Goal: Task Accomplishment & Management: Use online tool/utility

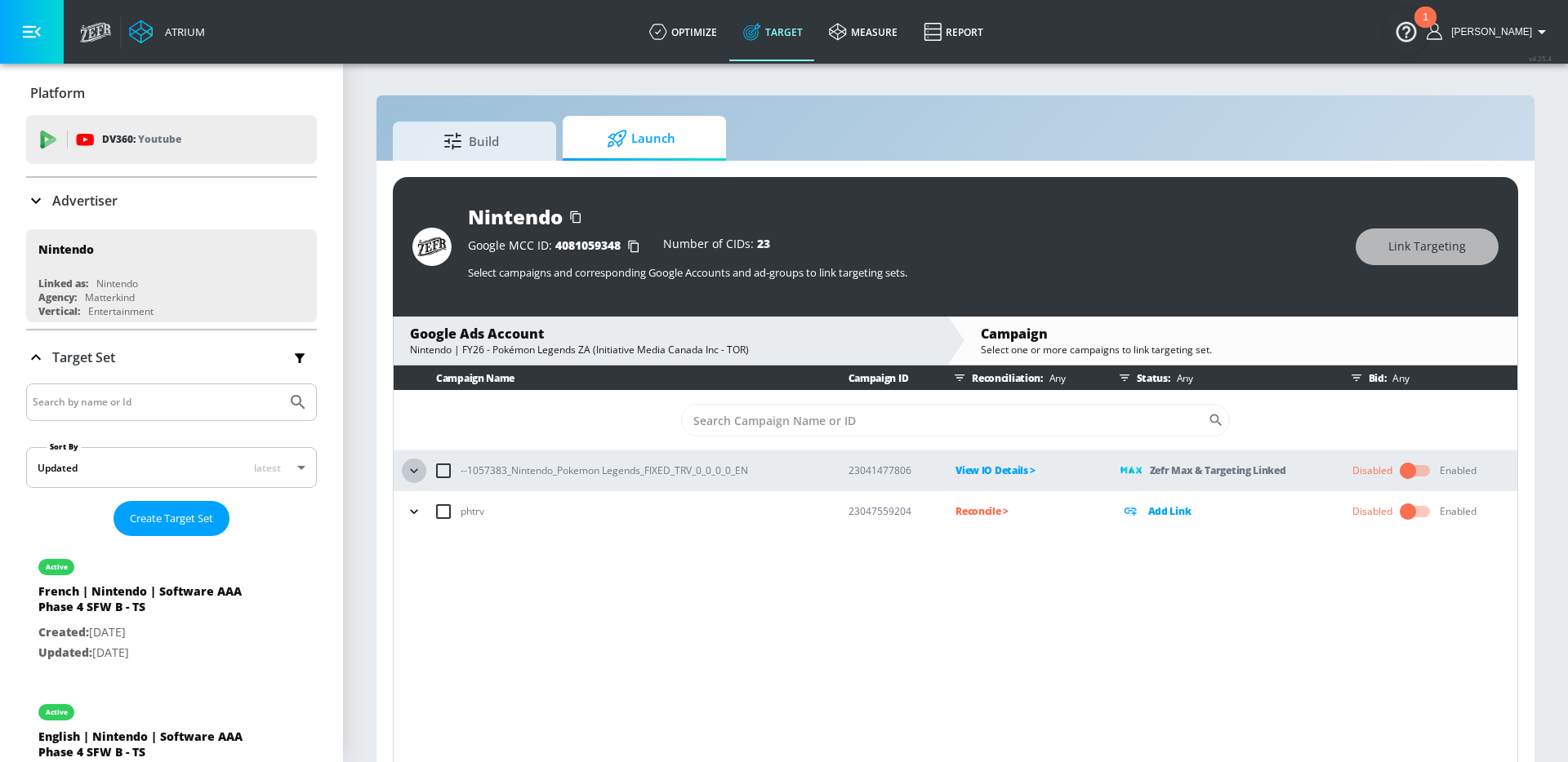
click at [416, 467] on icon "button" at bounding box center [414, 471] width 16 height 16
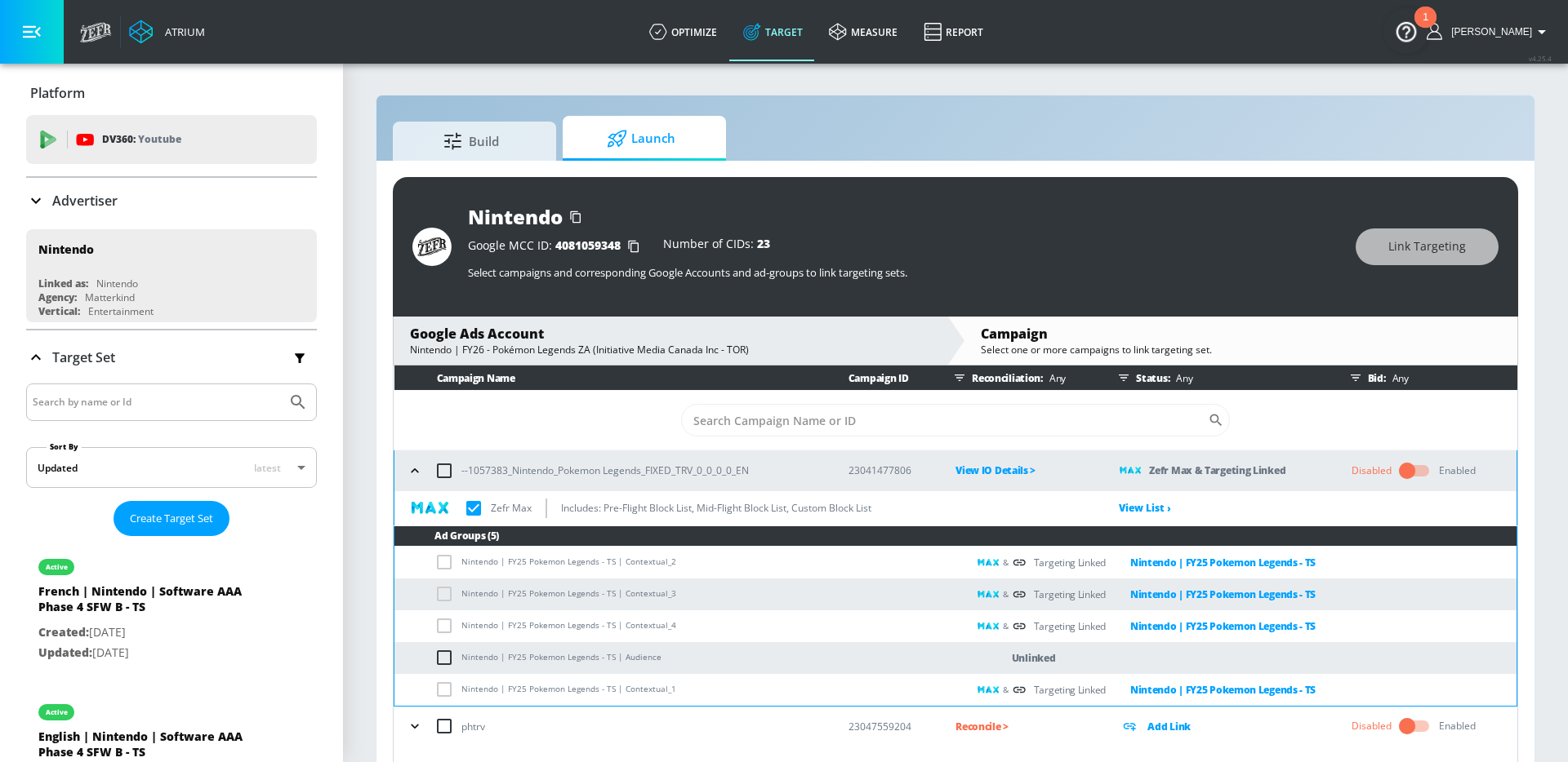
scroll to position [24, 0]
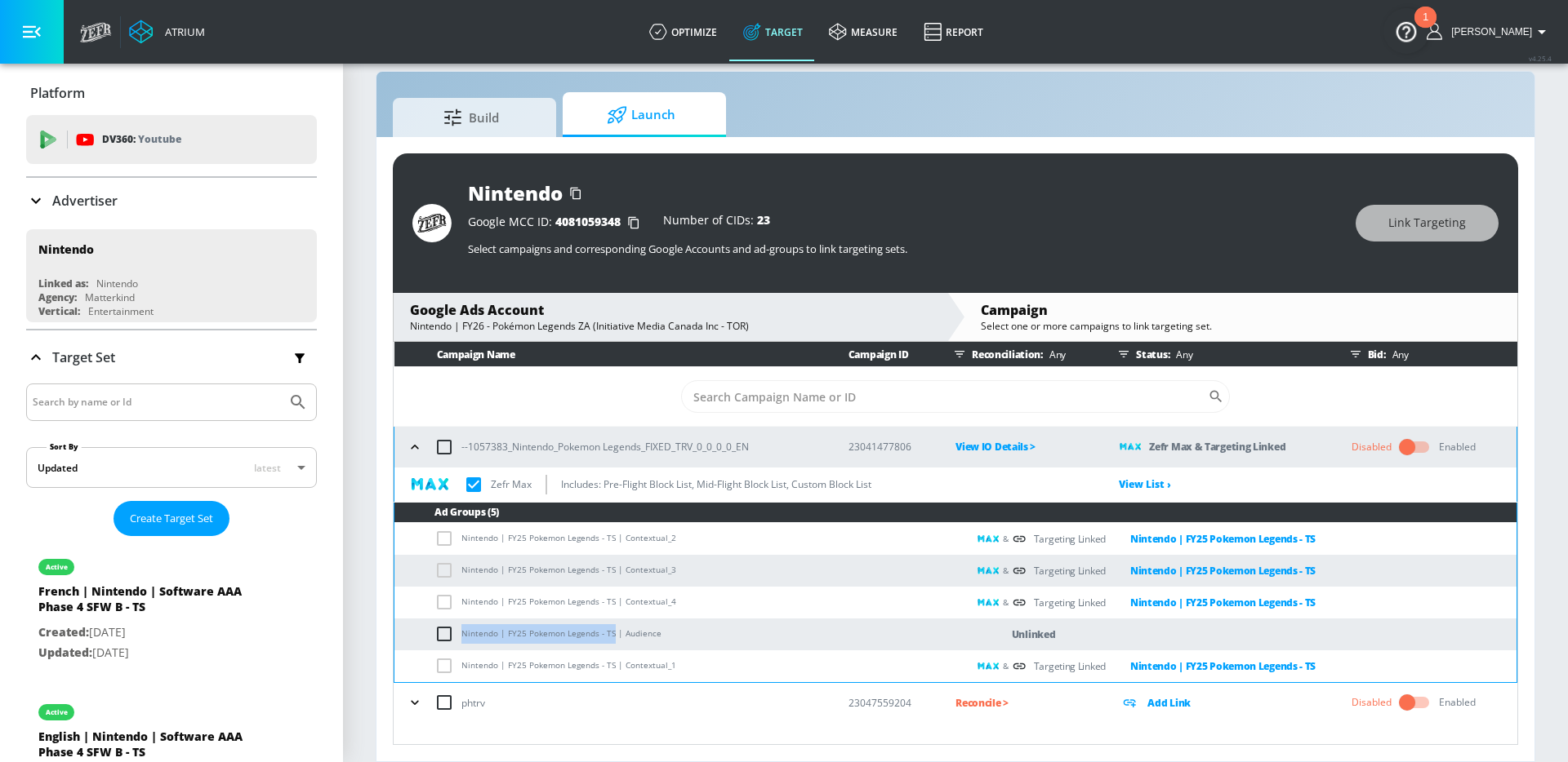
drag, startPoint x: 611, startPoint y: 632, endPoint x: 461, endPoint y: 631, distance: 150.0
click at [461, 631] on td "Nintendo | FY25 Pokemon Legends - TS | Audience" at bounding box center [681, 634] width 573 height 32
copy td "Nintendo | FY25 Pokemon Legends - TS"
click at [446, 635] on input "checkbox" at bounding box center [448, 634] width 27 height 20
checkbox input "true"
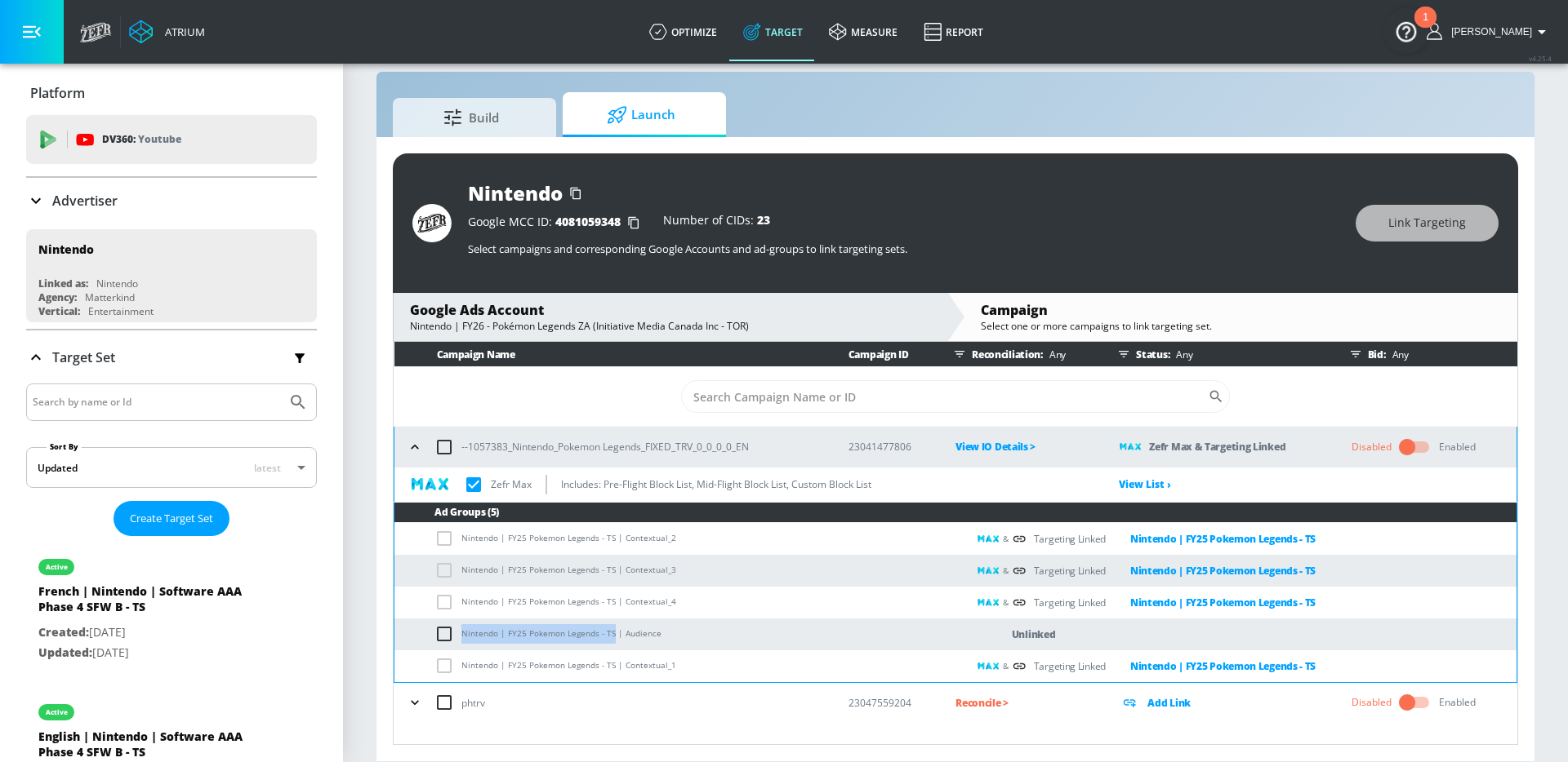
checkbox input "true"
click at [1392, 209] on button "Link Targeting" at bounding box center [1427, 223] width 143 height 37
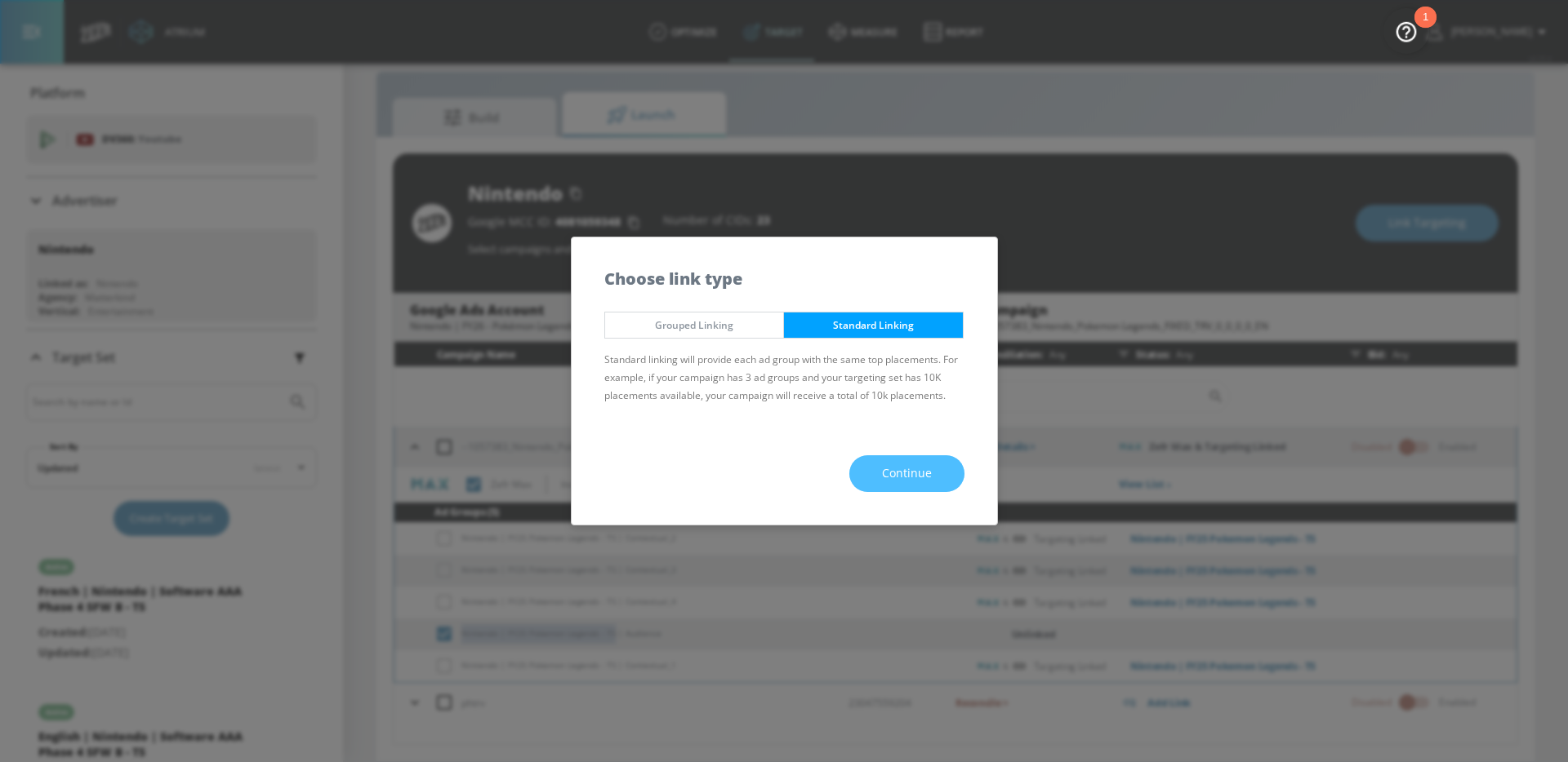
click at [911, 470] on span "Continue" at bounding box center [906, 474] width 50 height 21
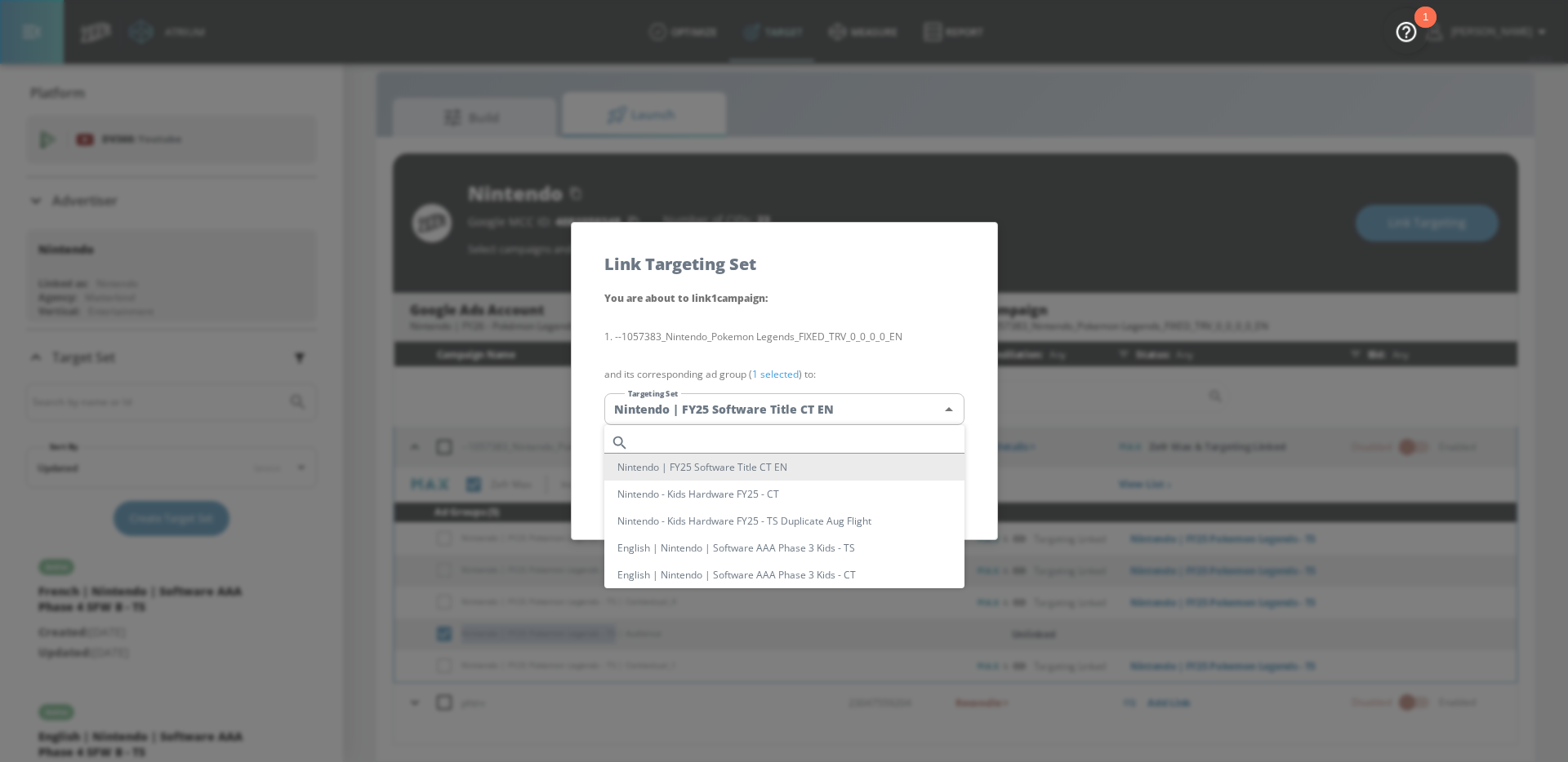
click at [846, 404] on body "Atrium optimize Target measure Report optimize Target measure Report v 4.25.4 A…" at bounding box center [784, 370] width 1568 height 786
click at [799, 439] on input "text" at bounding box center [799, 443] width 329 height 22
paste input "Nintendo | FY25 Pokemon Legends - TS"
type input "Nintendo | FY25 Pokemon Legends - TS"
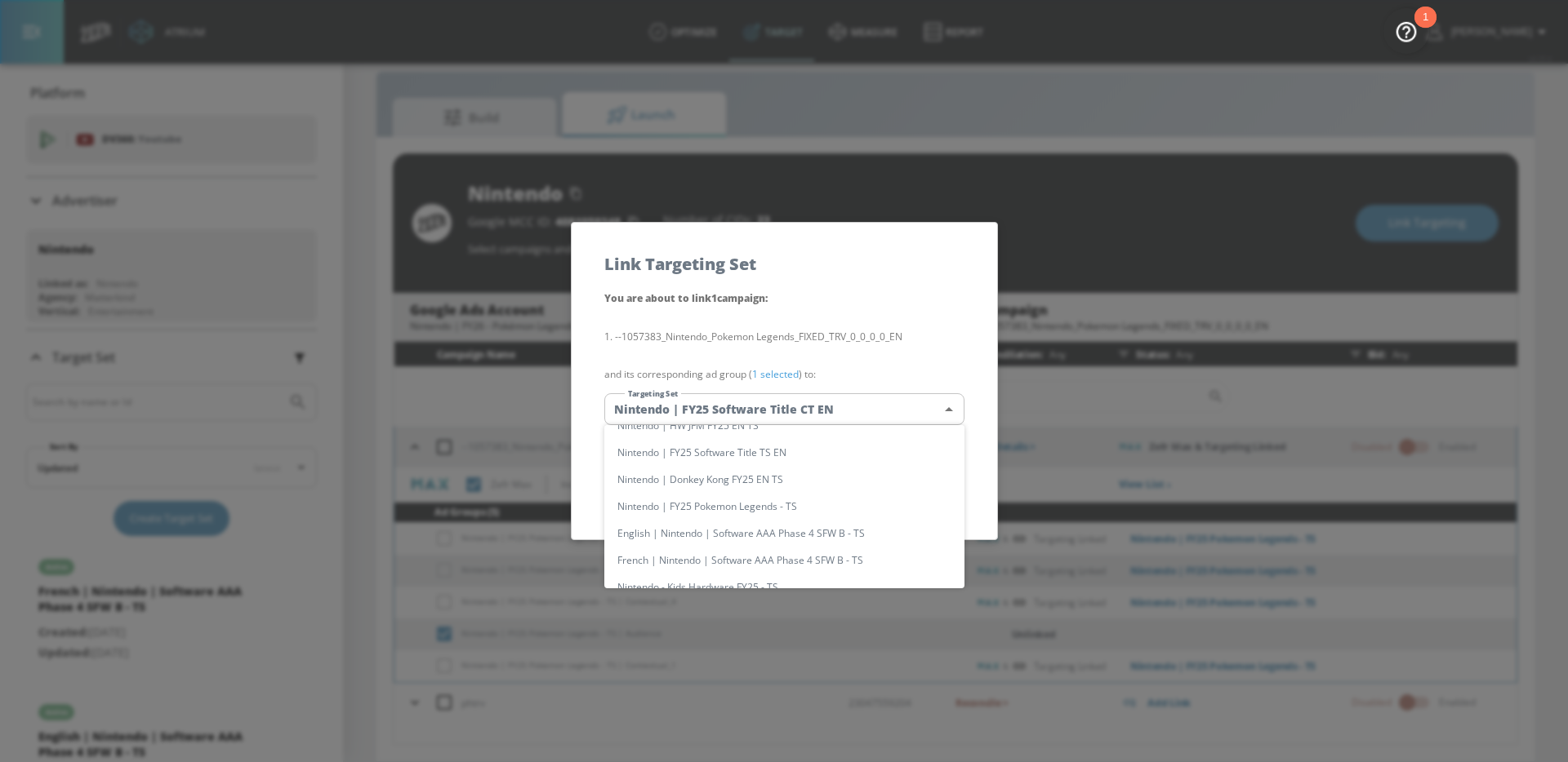
click at [774, 506] on li "Nintendo | FY25 Pokemon Legends - TS" at bounding box center [784, 506] width 360 height 27
type input "2e3218c0-c4ee-4bd2-97ae-f35fc870d699"
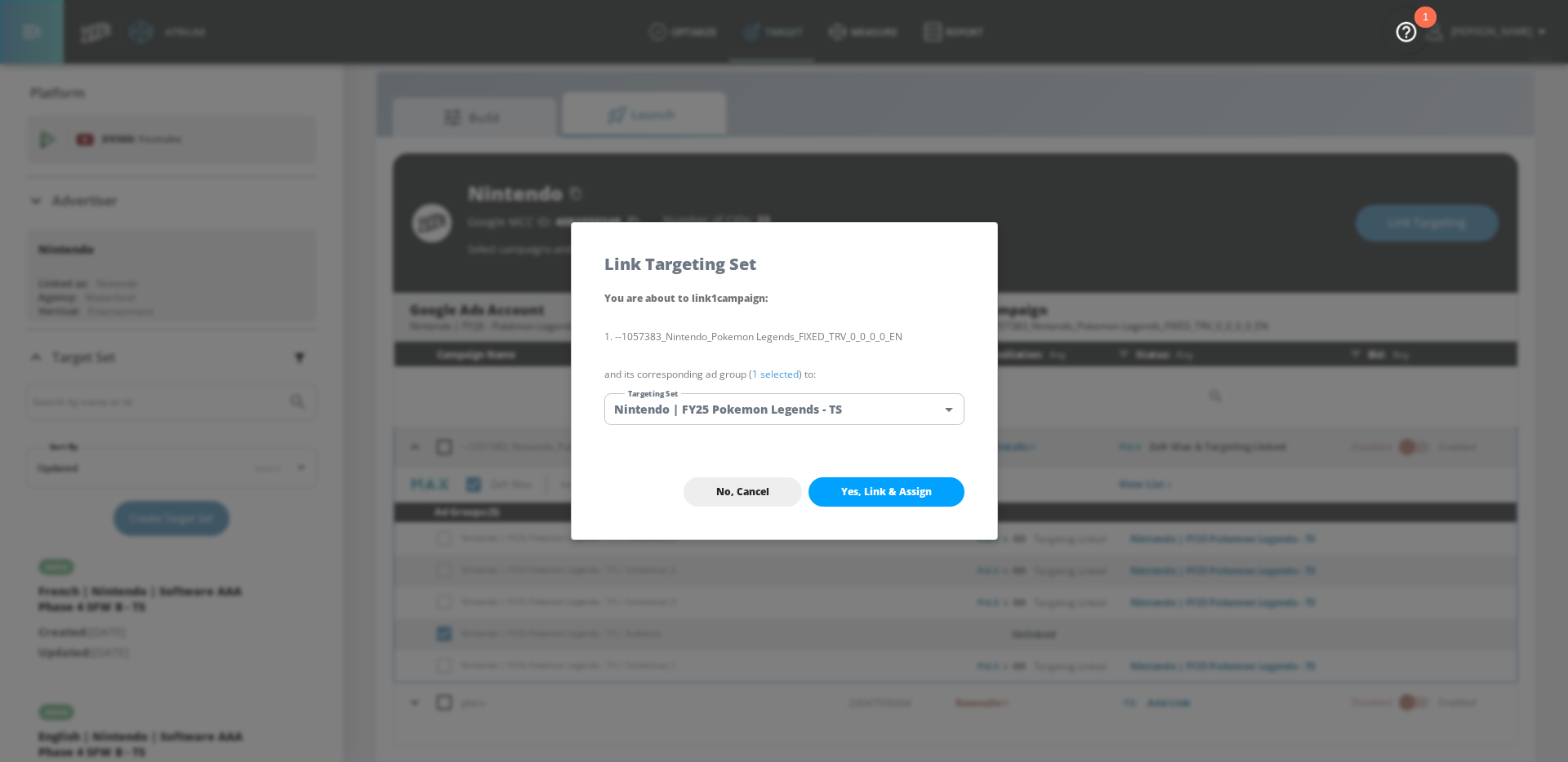
click at [837, 342] on li "--1057383_Nintendo_Pokemon Legends_FIXED_TRV_0_0_0_0_EN" at bounding box center [784, 337] width 360 height 18
click at [873, 500] on button "Yes, Link & Assign" at bounding box center [886, 492] width 156 height 29
checkbox input "true"
checkbox input "false"
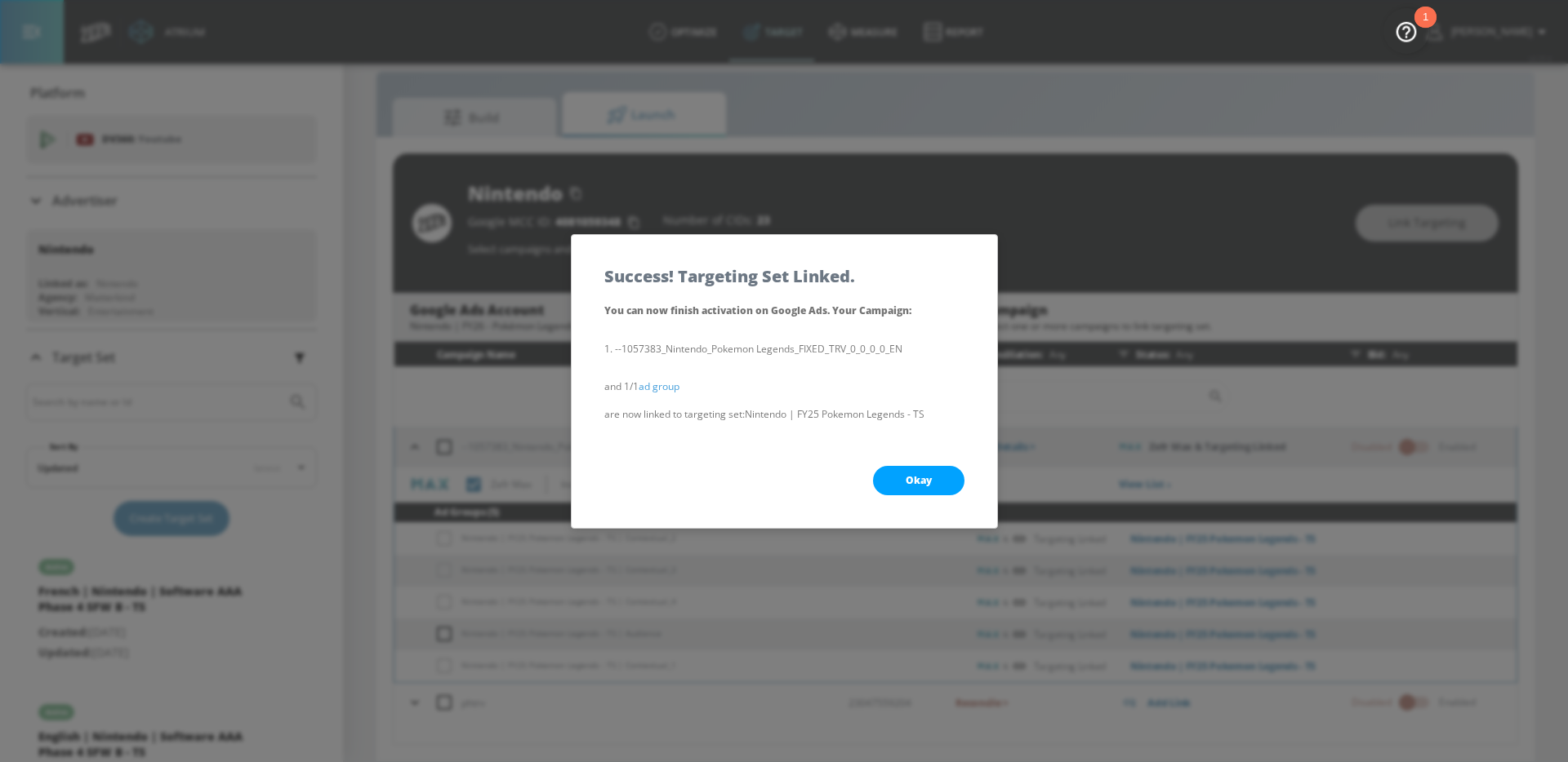
click at [895, 482] on button "Okay" at bounding box center [918, 480] width 92 height 29
checkbox input "true"
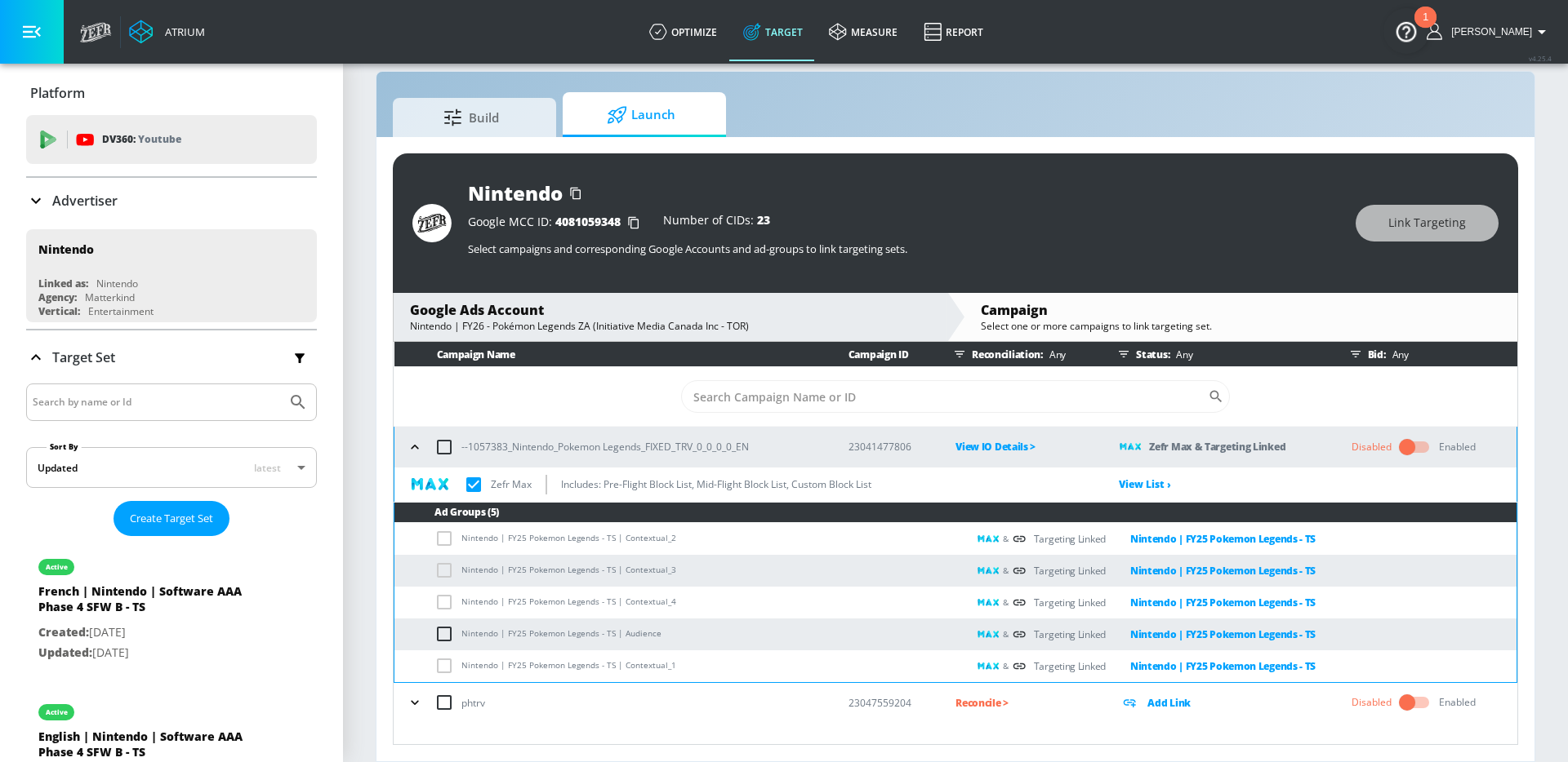
scroll to position [1777, 0]
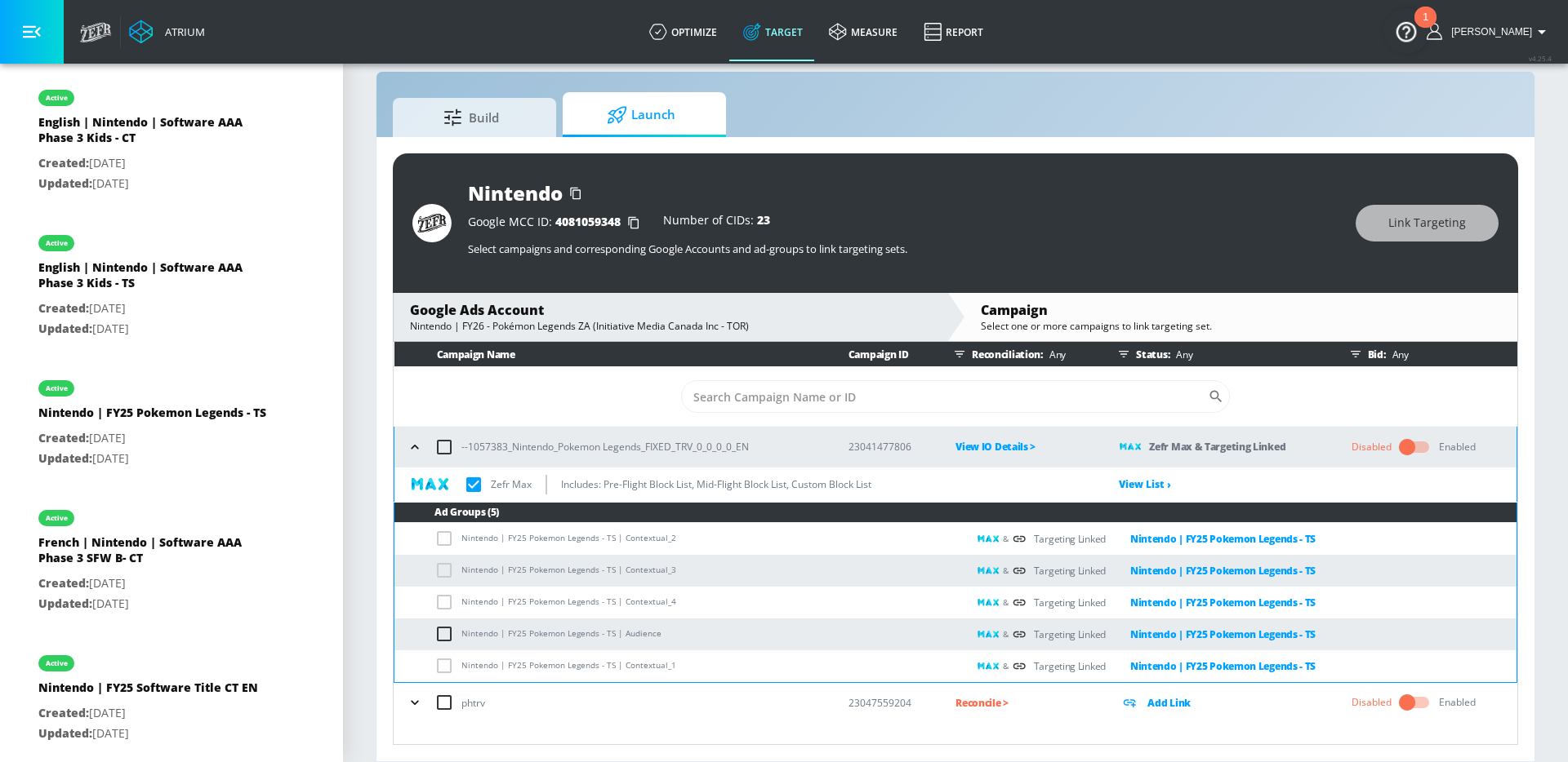
click at [890, 590] on td "Nintendo | FY25 Pokemon Legends - TS | Contextual_4" at bounding box center [681, 603] width 573 height 32
click at [1056, 195] on div "Nintendo" at bounding box center [903, 193] width 871 height 27
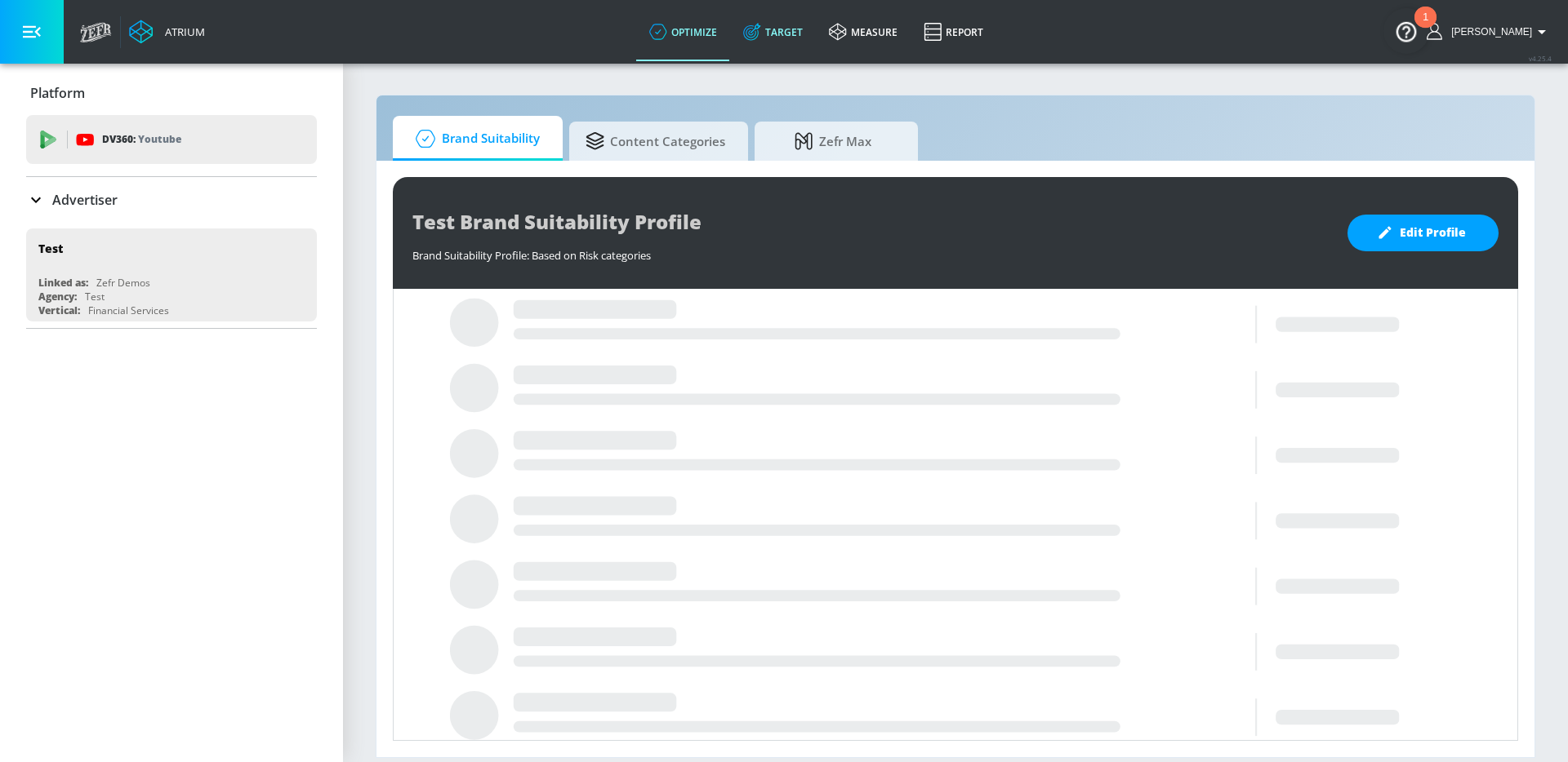
click at [813, 37] on link "Target" at bounding box center [772, 32] width 86 height 59
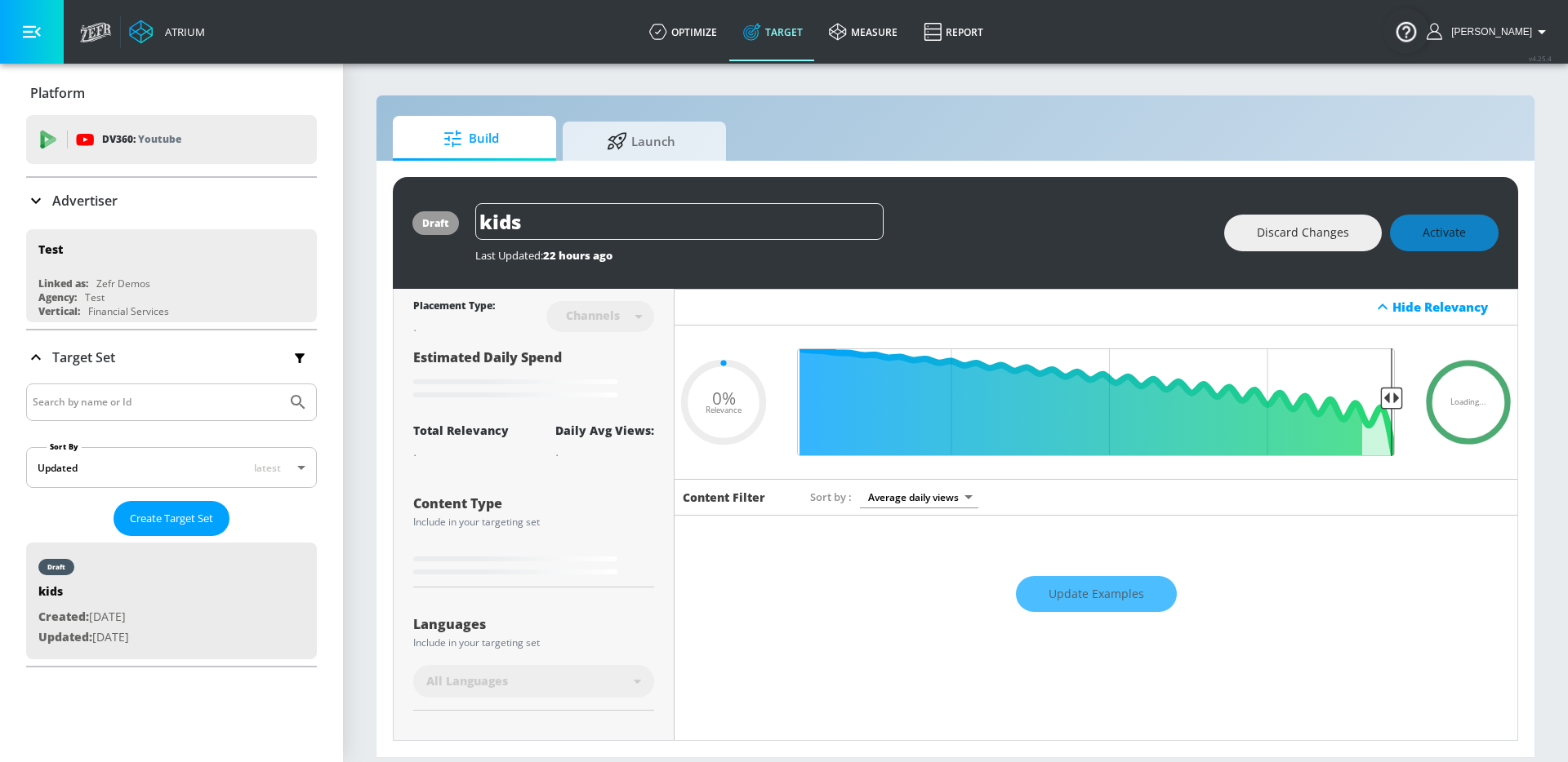
type input "0.05"
click at [209, 187] on div "Advertiser" at bounding box center [171, 200] width 291 height 45
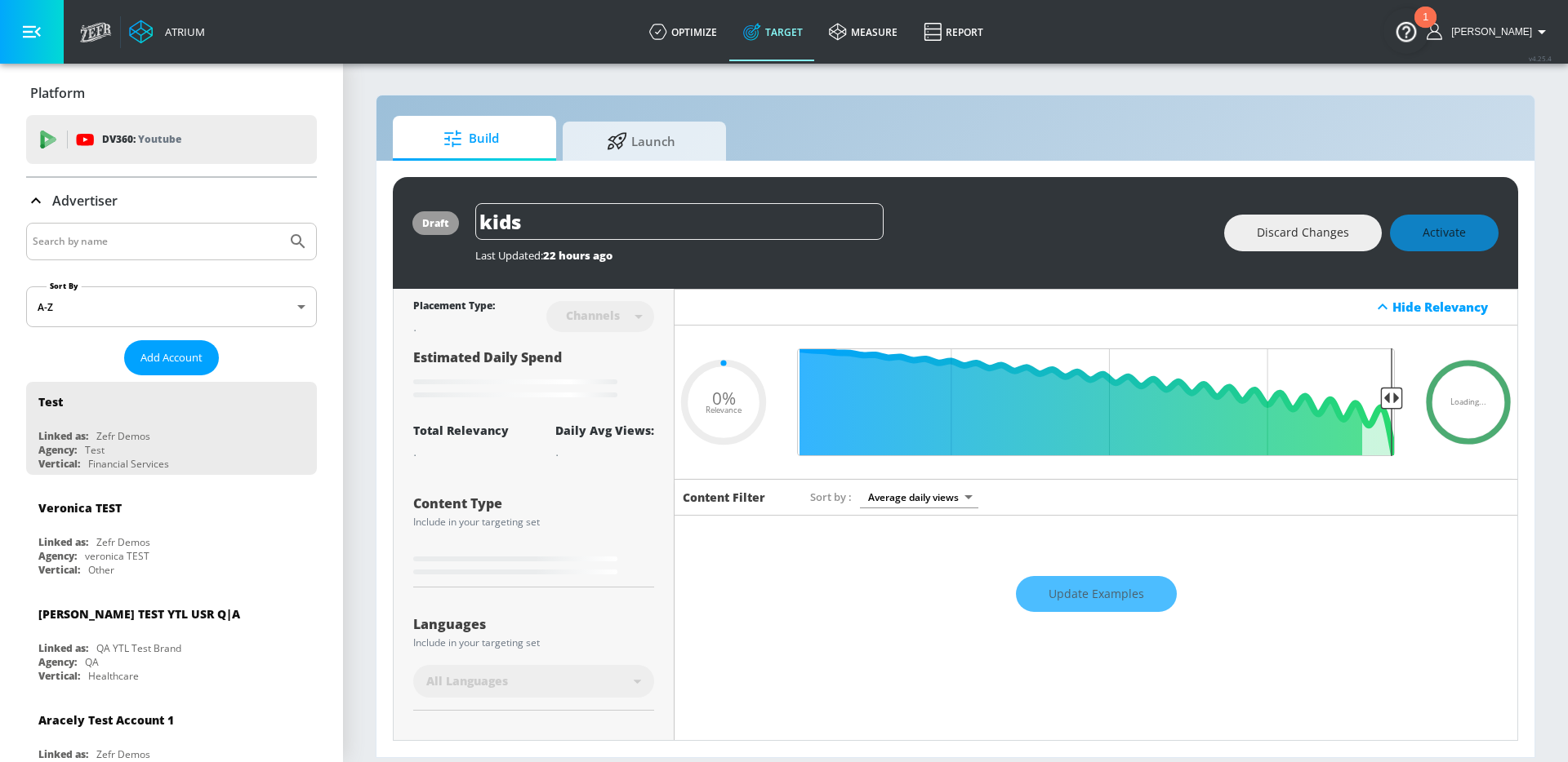
click at [86, 236] on input "Search by name" at bounding box center [156, 241] width 247 height 21
type input "wendy"
click at [280, 224] on button "Submit Search" at bounding box center [298, 242] width 36 height 36
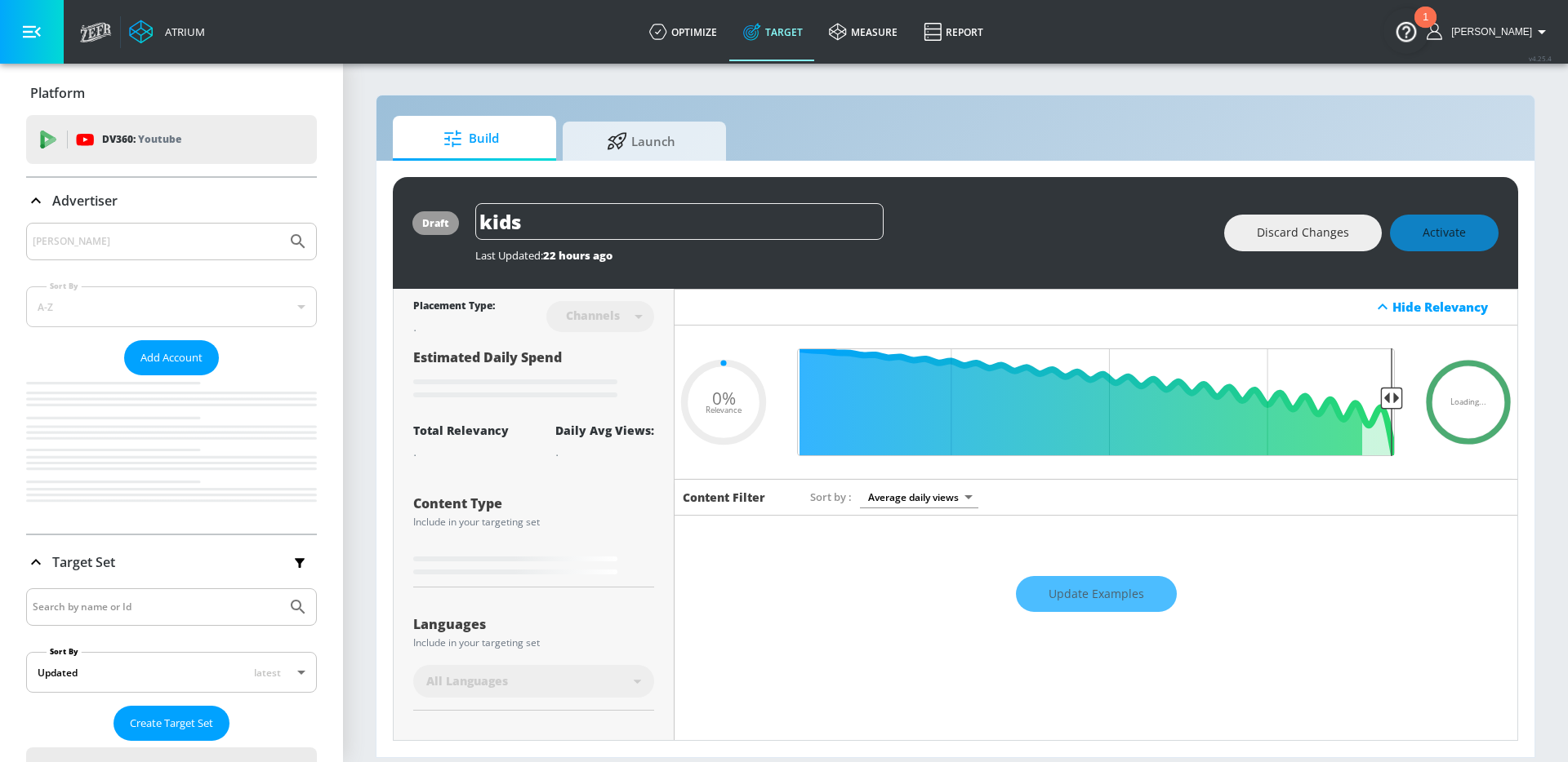
type input "0.05"
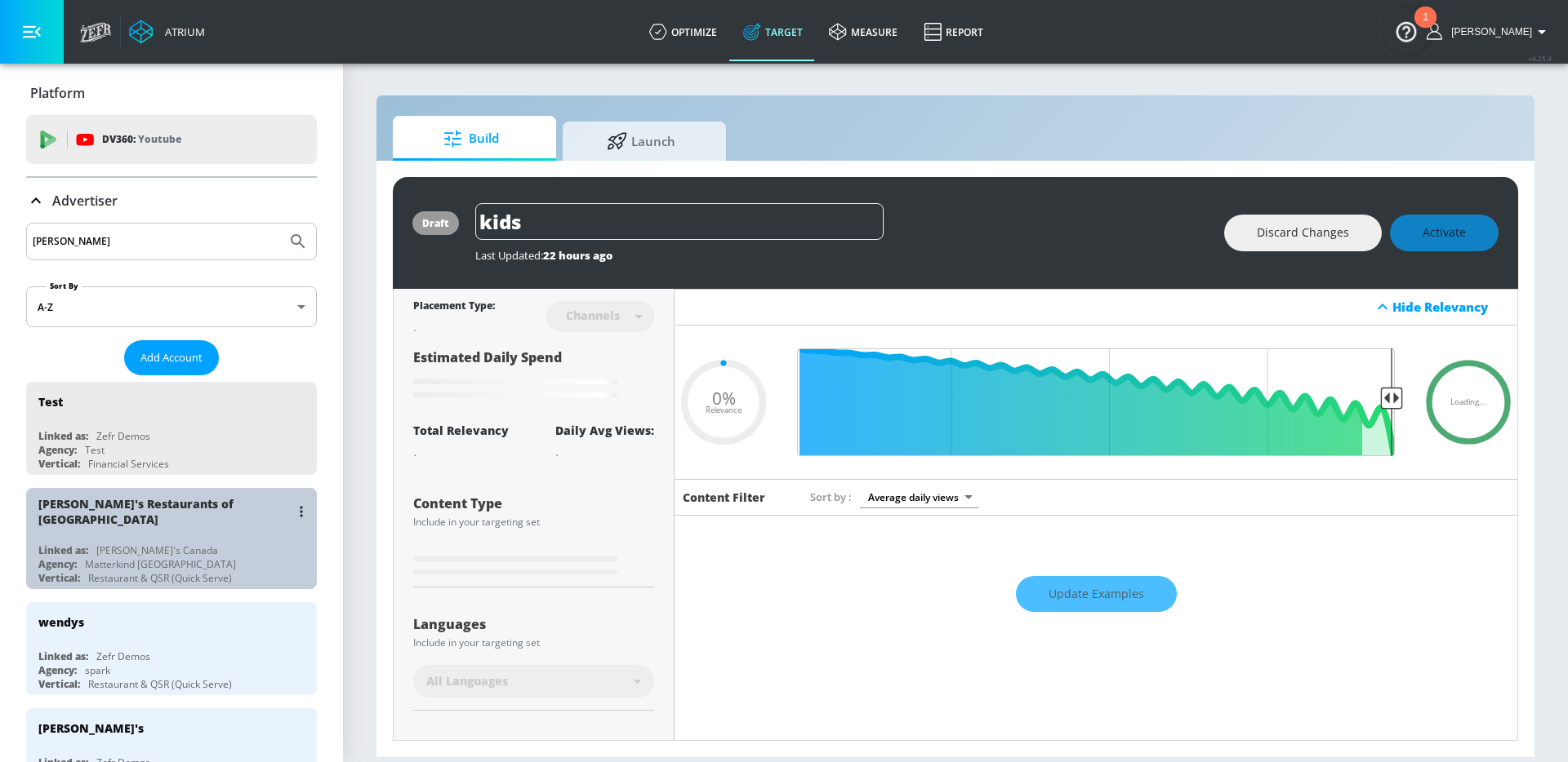
click at [159, 529] on div "Wendy's Restaurants of Canada Linked as: Wendy's Canada Agency: Matterkind Cana…" at bounding box center [171, 539] width 291 height 101
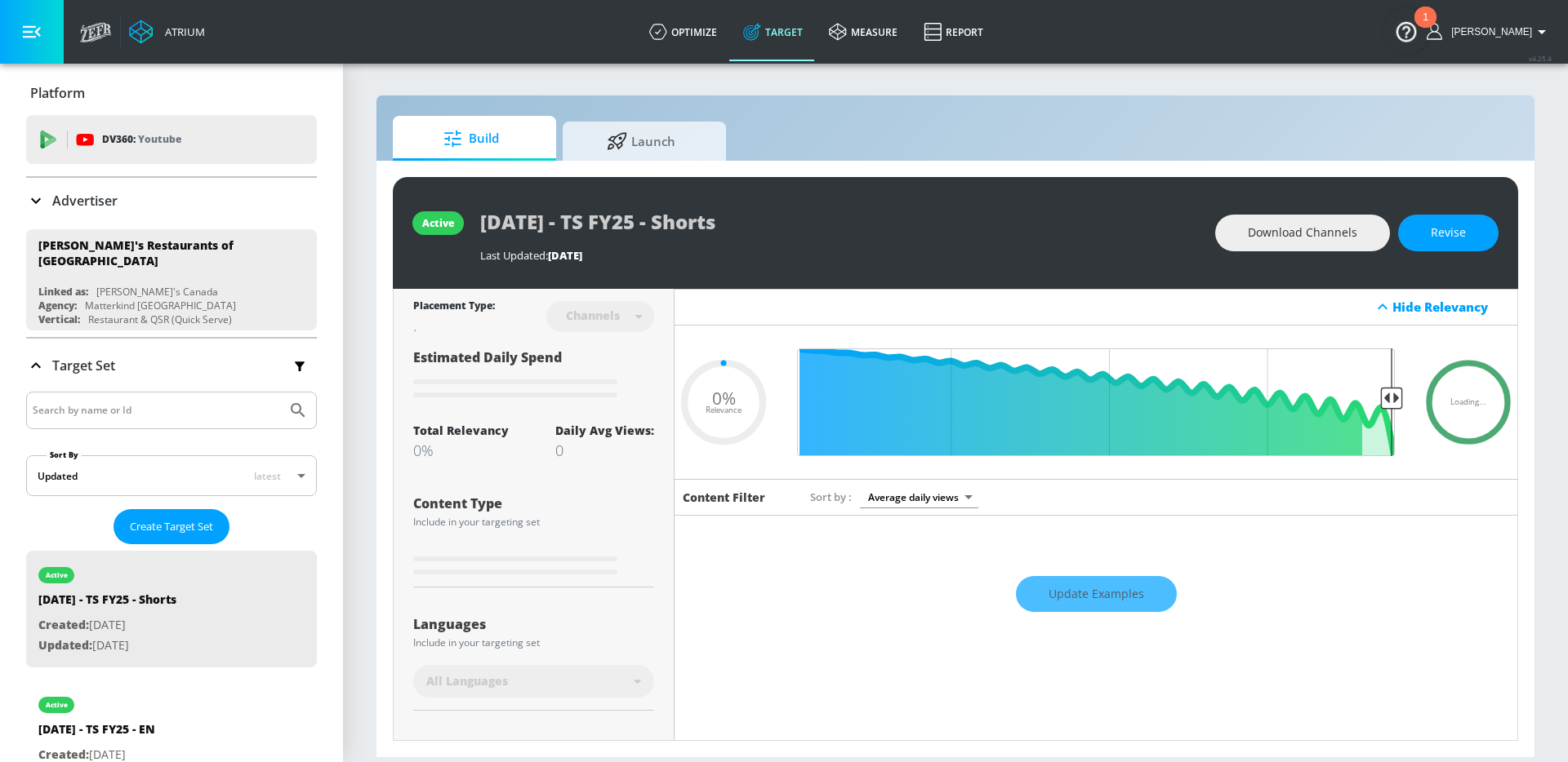
type input "0.05"
click at [639, 150] on span "Launch" at bounding box center [641, 139] width 124 height 39
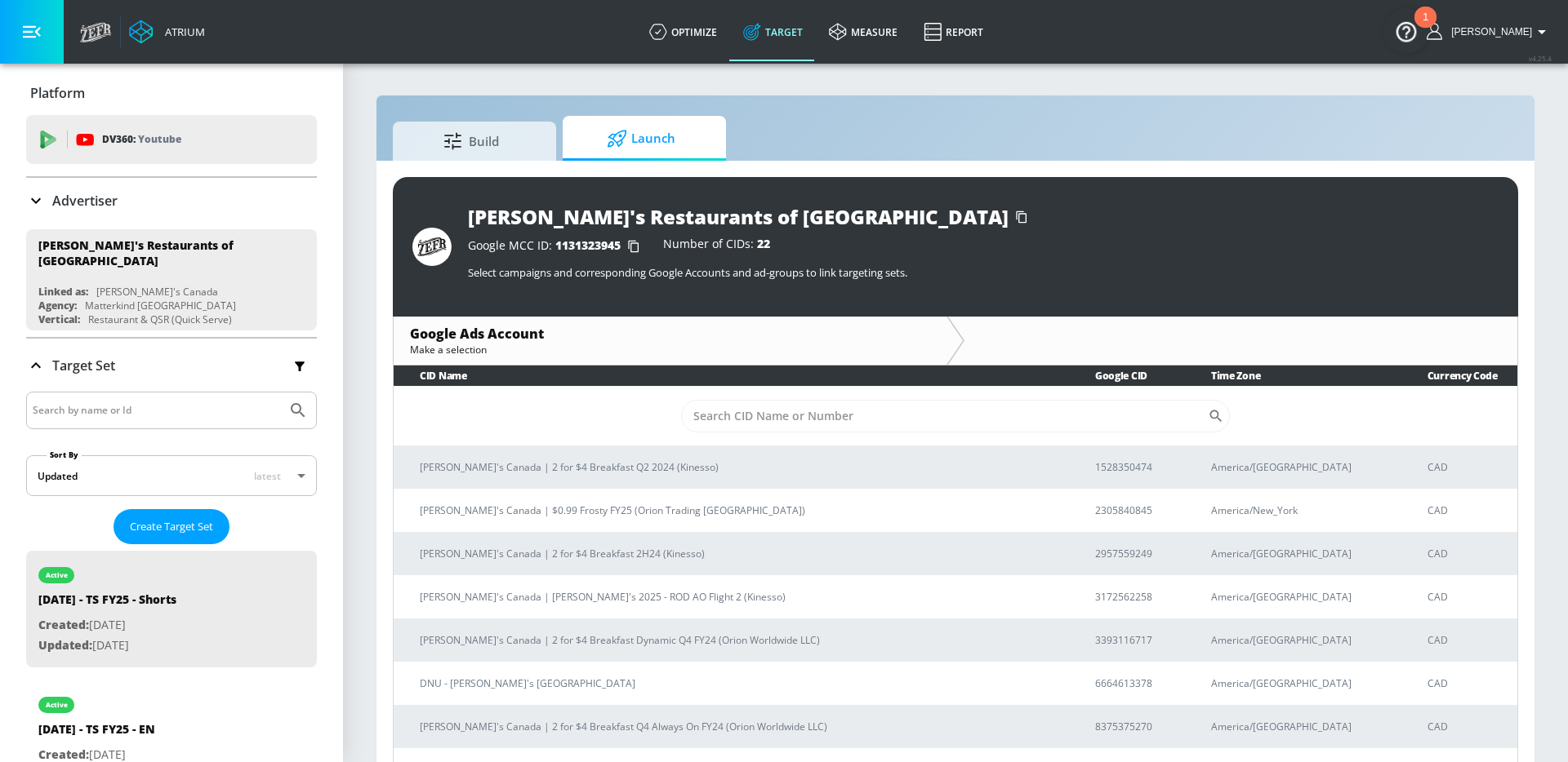
click at [630, 246] on icon "button" at bounding box center [634, 246] width 26 height 26
